Goal: Task Accomplishment & Management: Complete application form

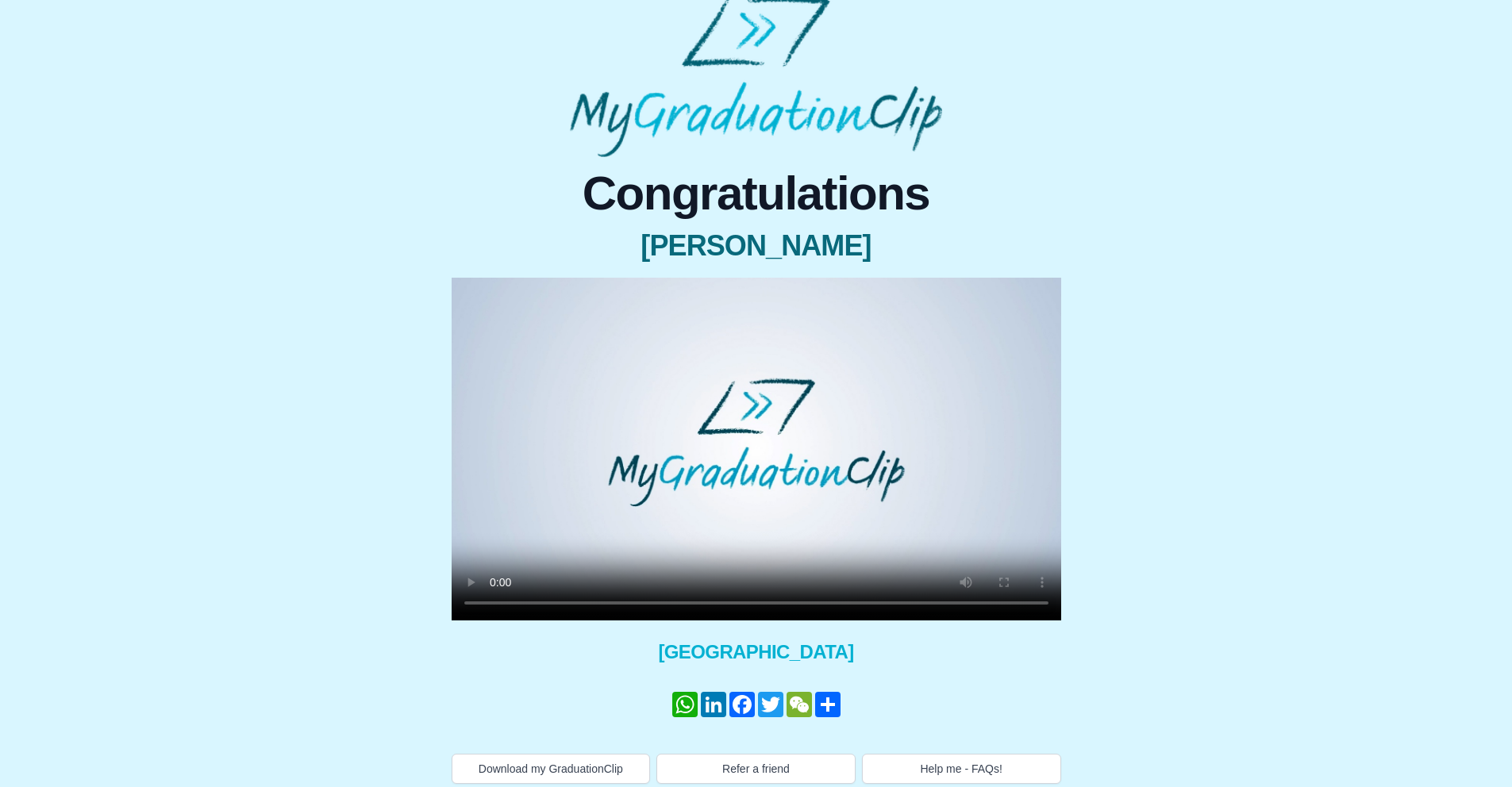
scroll to position [27, 0]
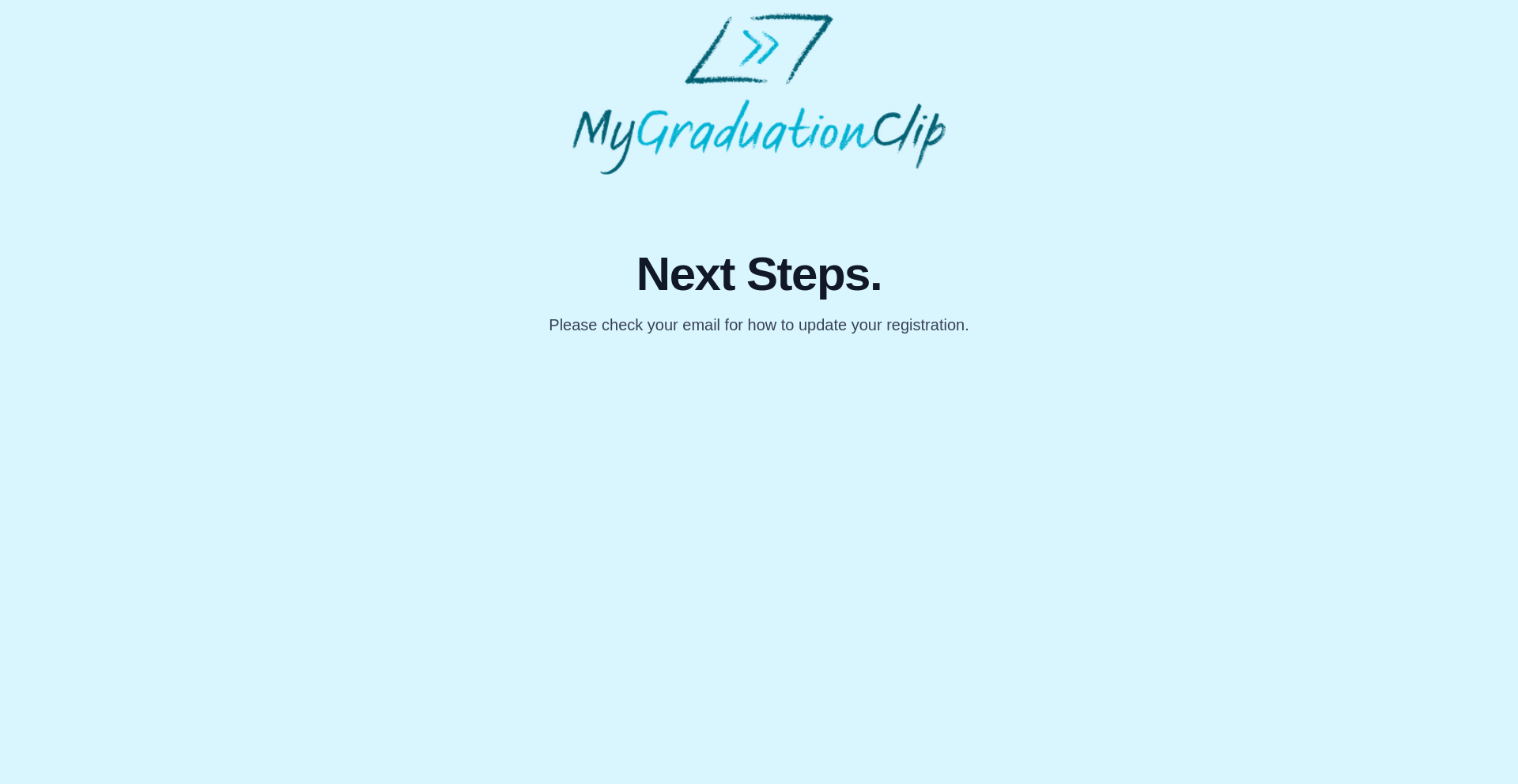
click at [744, 317] on p "Please check your email for how to update your registration." at bounding box center [758, 325] width 420 height 22
click at [745, 317] on p "Please check your email for how to update your registration." at bounding box center [758, 325] width 420 height 22
click at [746, 316] on p "Please check your email for how to update your registration." at bounding box center [758, 325] width 420 height 22
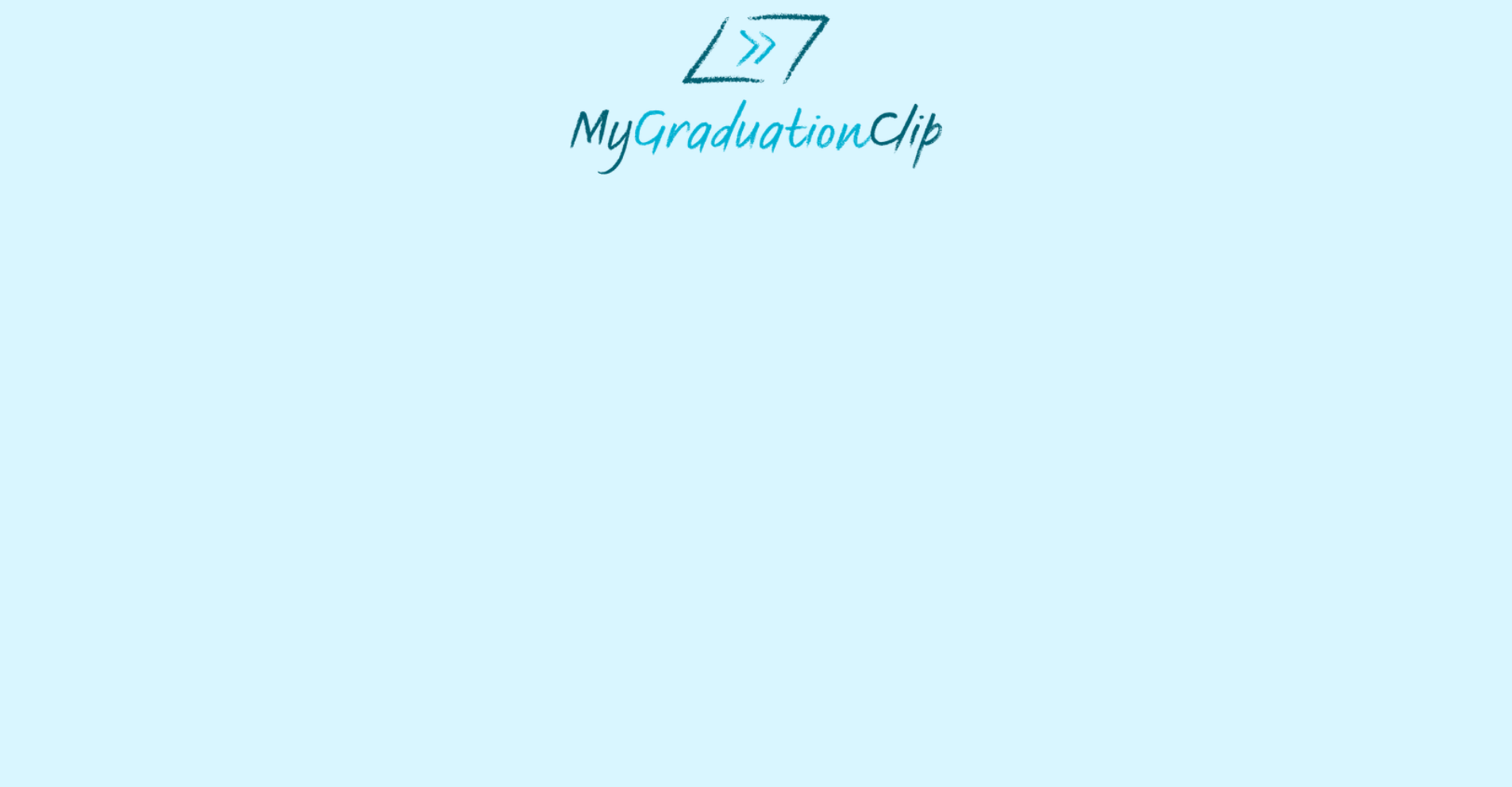
select select "**********"
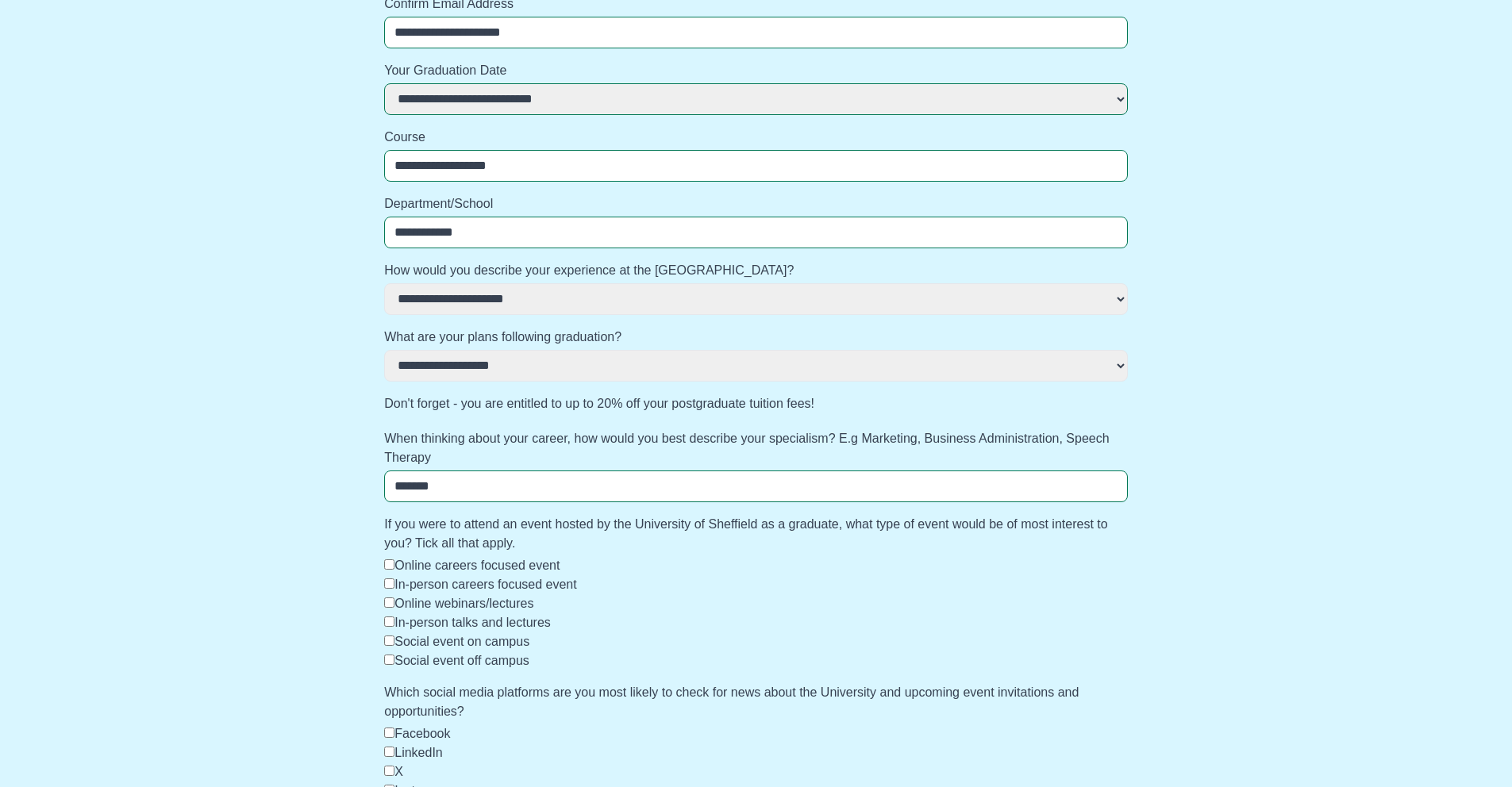
scroll to position [477, 0]
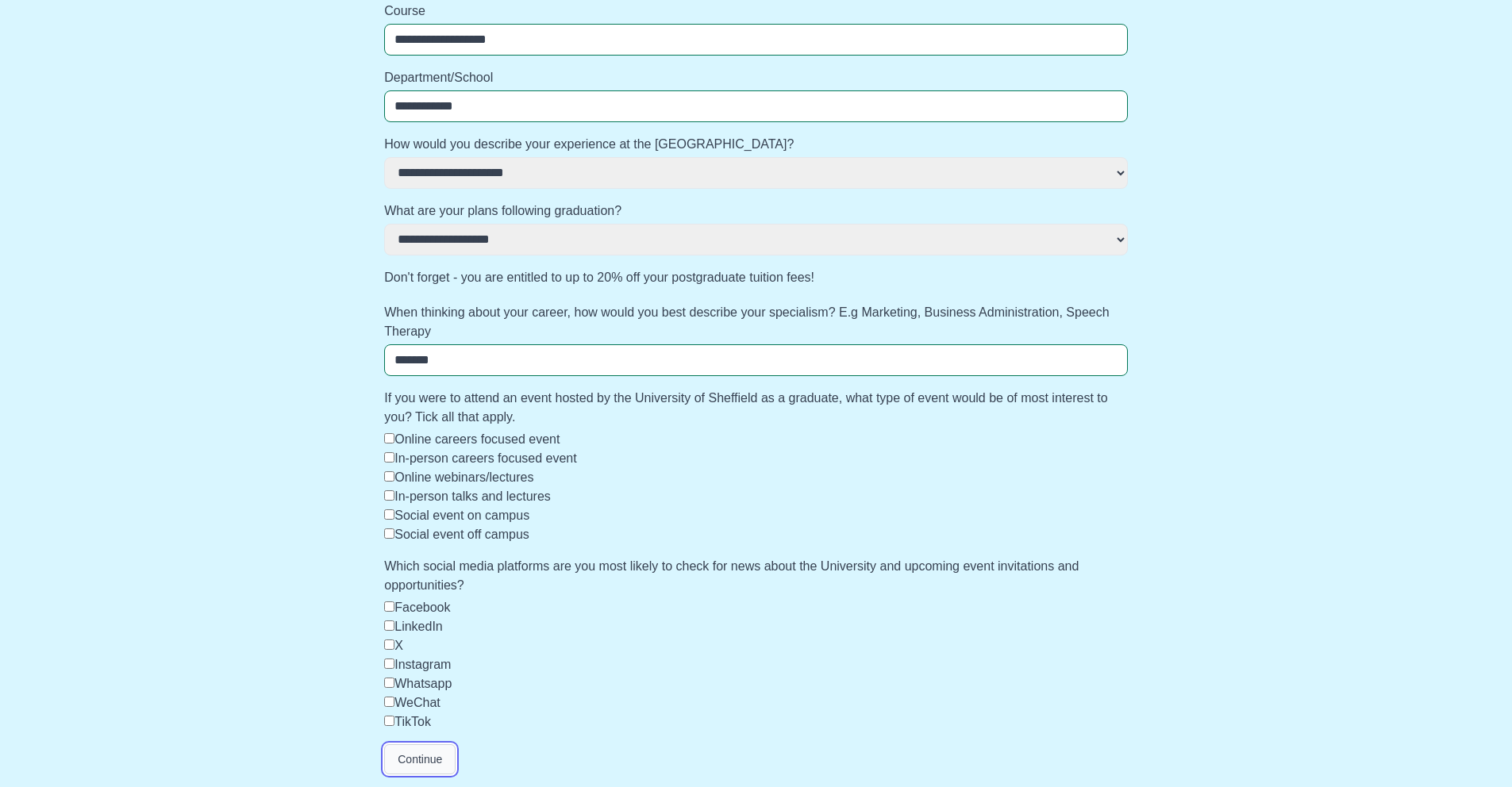
click at [431, 767] on button "Continue" at bounding box center [420, 759] width 71 height 30
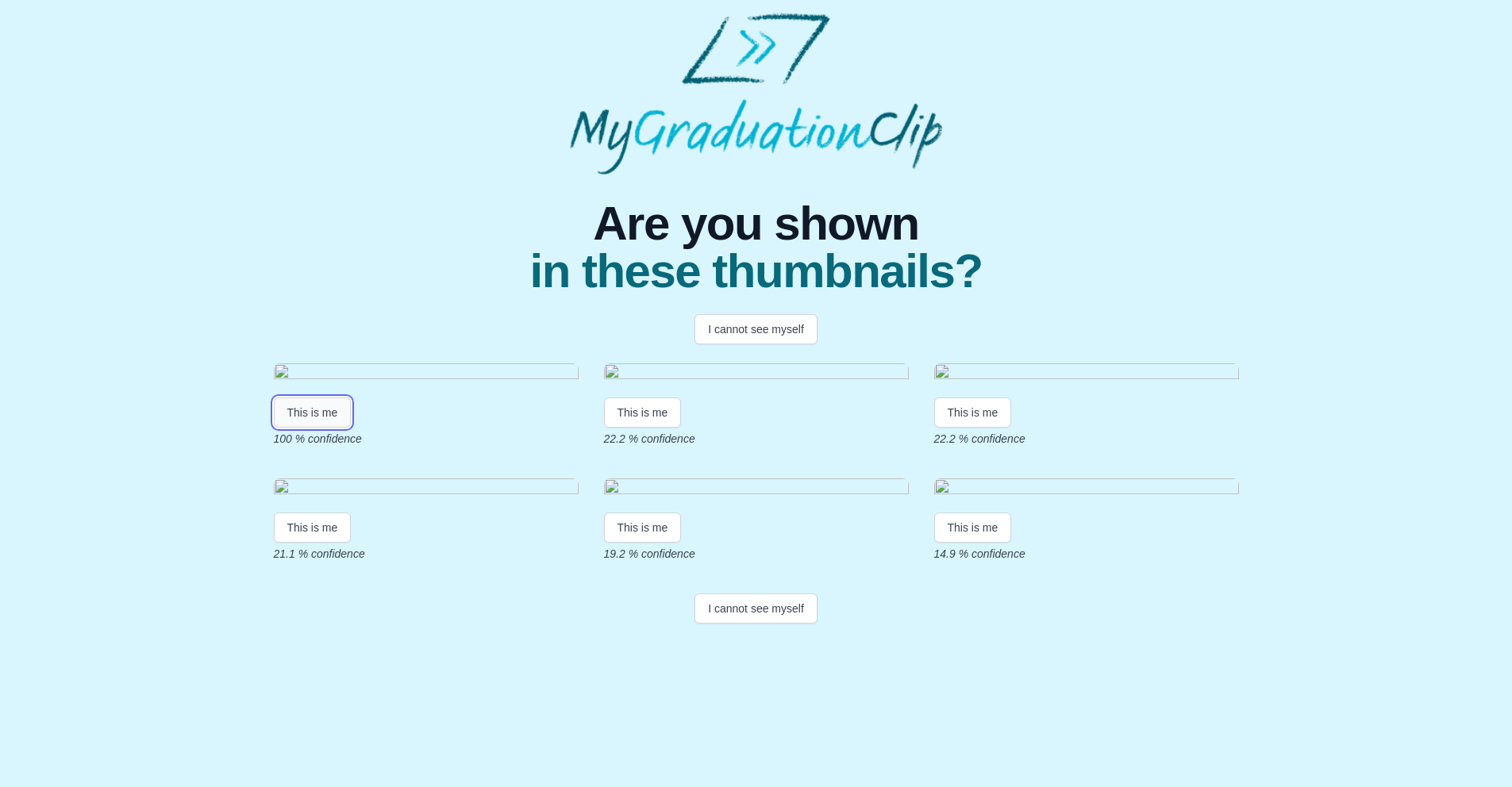
click at [298, 428] on button "This is me" at bounding box center [312, 412] width 78 height 30
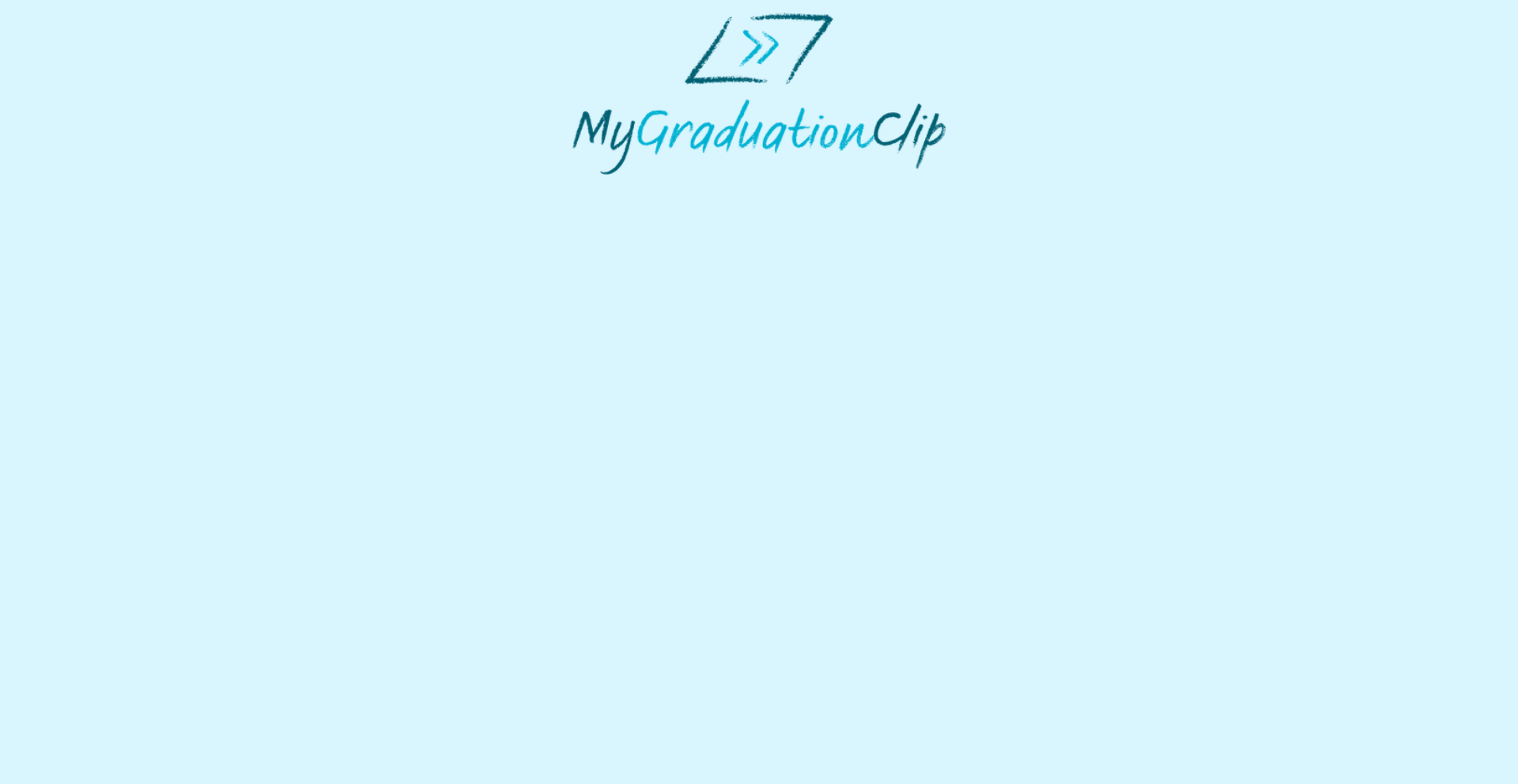
drag, startPoint x: 736, startPoint y: 419, endPoint x: 1045, endPoint y: 673, distance: 400.0
click at [1045, 187] on html at bounding box center [759, 94] width 1518 height 187
